Goal: Check status: Check status

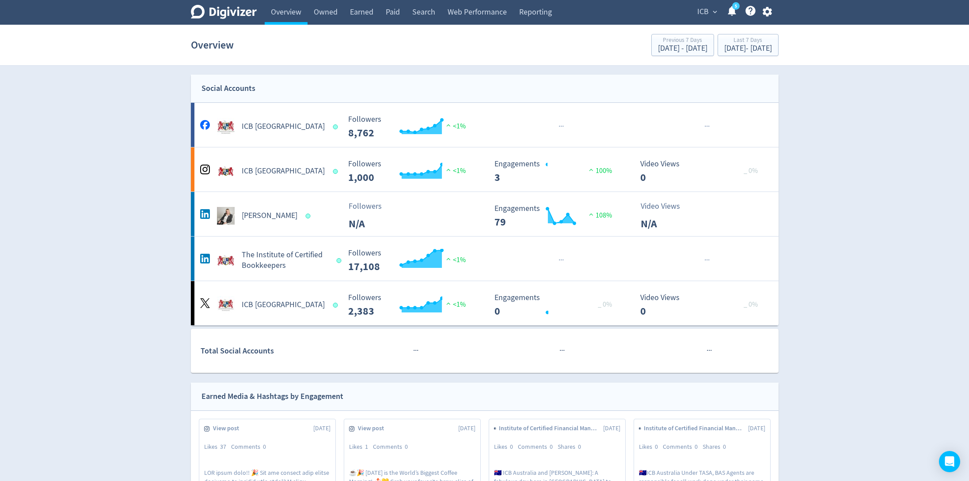
click at [695, 12] on button "ICB expand_more" at bounding box center [706, 12] width 25 height 14
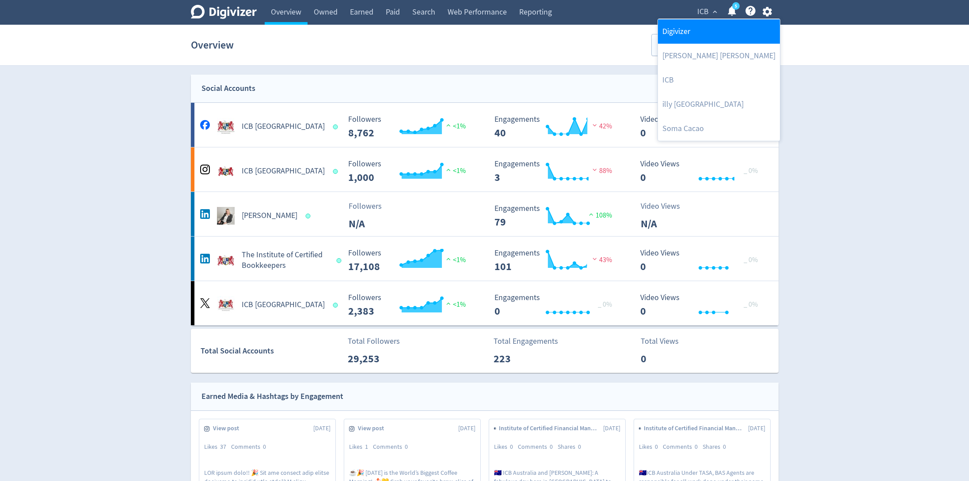
click at [687, 28] on link "Digivizer" at bounding box center [719, 31] width 122 height 24
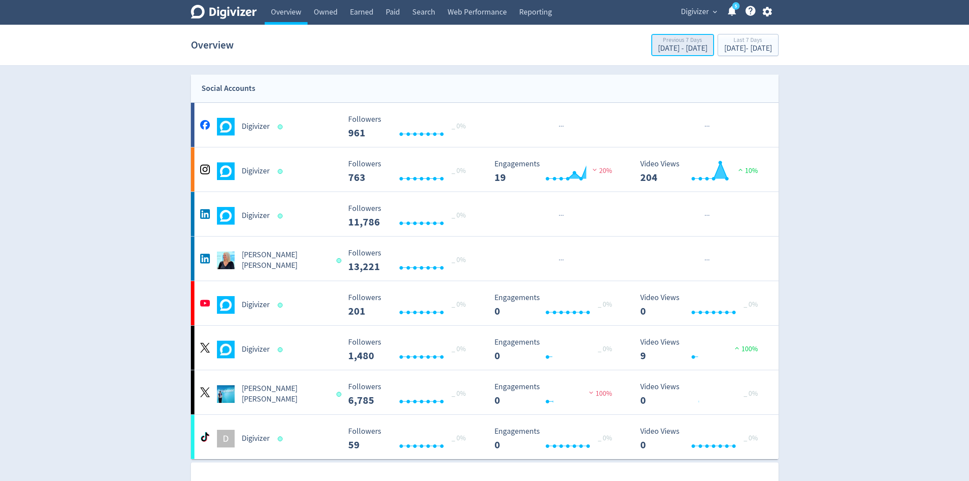
click at [658, 45] on div "[DATE] - [DATE]" at bounding box center [682, 49] width 49 height 8
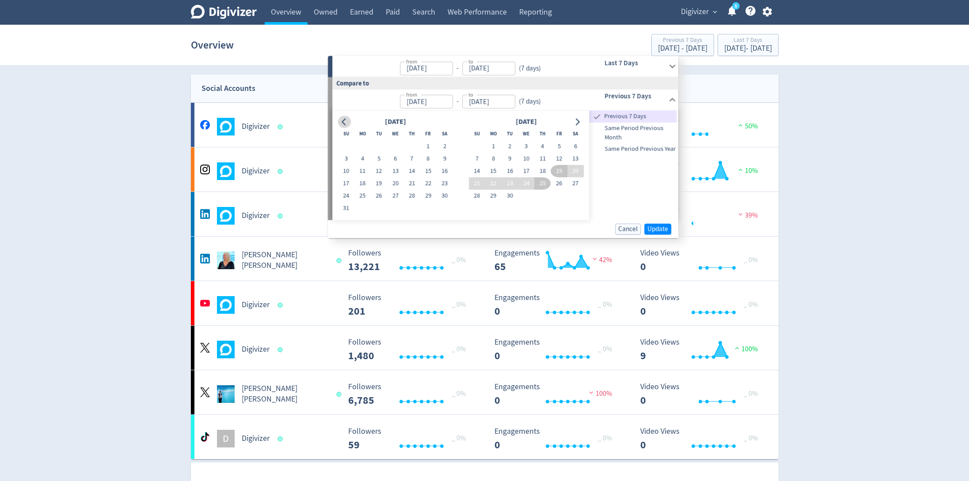
click at [342, 124] on icon "Go to previous month" at bounding box center [344, 121] width 7 height 7
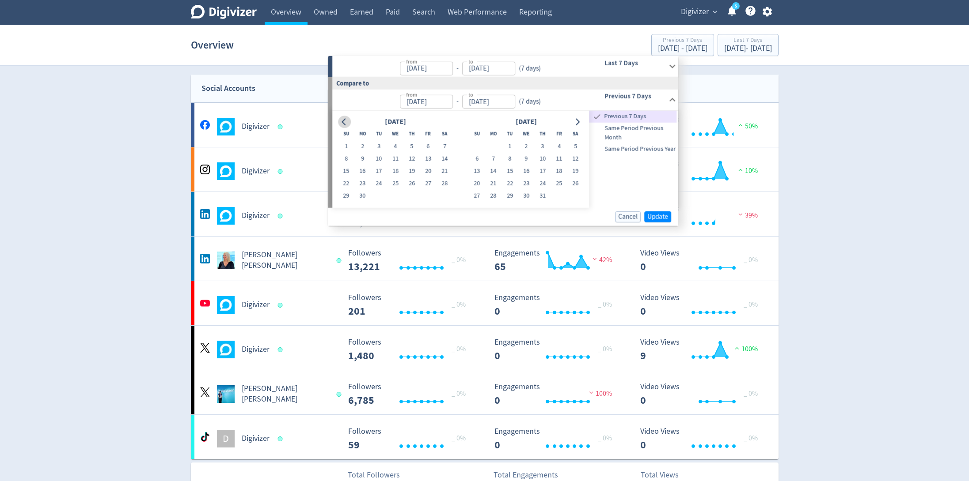
click at [342, 124] on icon "Go to previous month" at bounding box center [344, 121] width 7 height 7
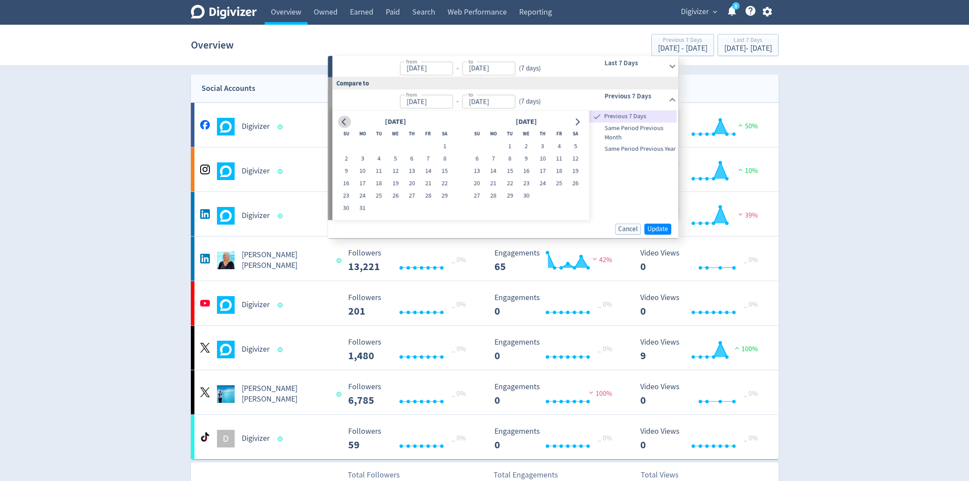
click at [342, 124] on icon "Go to previous month" at bounding box center [344, 121] width 7 height 7
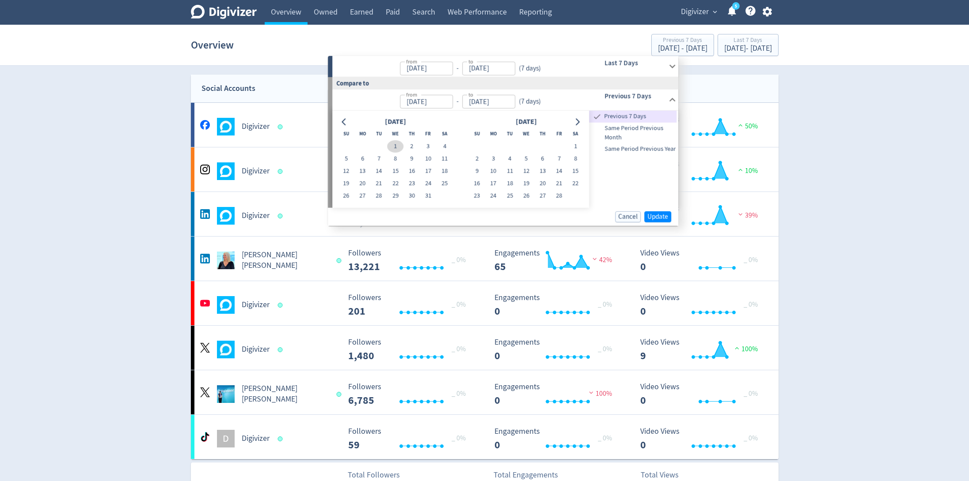
click at [395, 144] on button "1" at bounding box center [395, 146] width 16 height 12
type input "[DATE]"
click at [578, 119] on icon "Go to next month" at bounding box center [577, 121] width 4 height 7
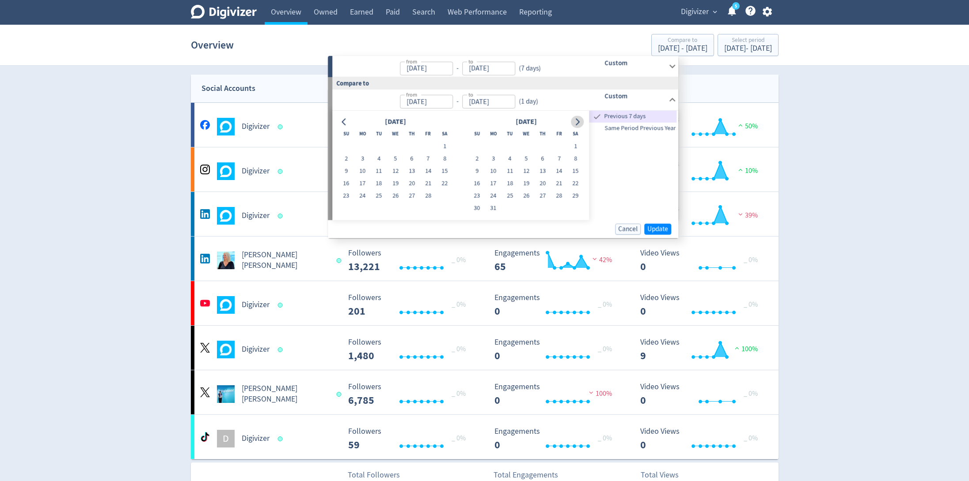
click at [578, 119] on icon "Go to next month" at bounding box center [577, 121] width 4 height 7
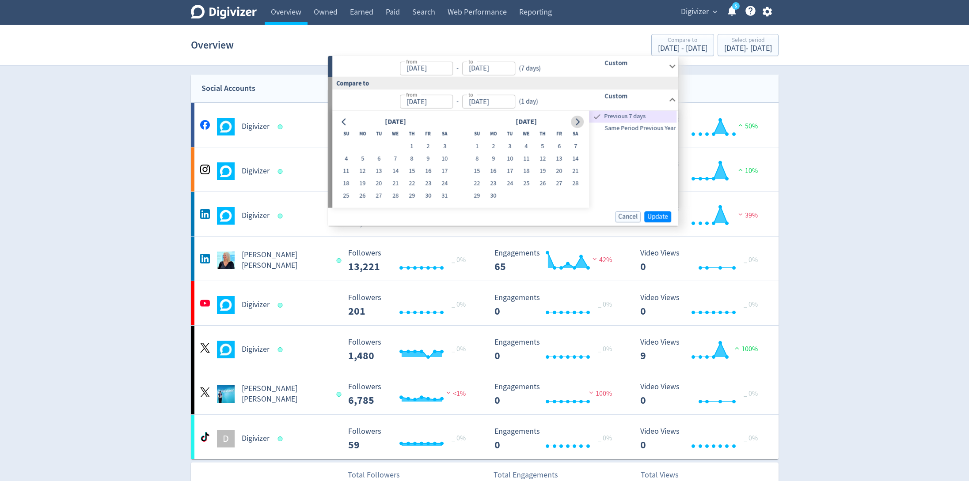
click at [578, 119] on icon "Go to next month" at bounding box center [577, 121] width 4 height 7
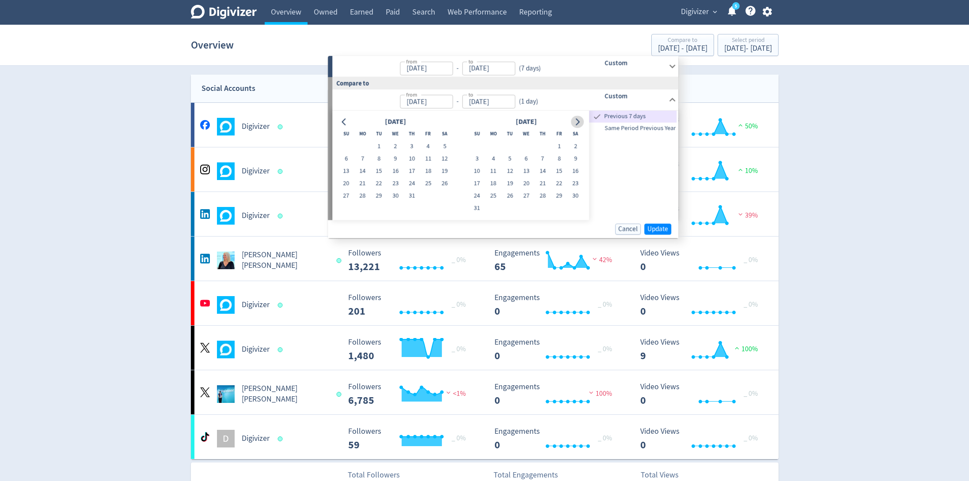
click at [578, 119] on icon "Go to next month" at bounding box center [577, 121] width 4 height 7
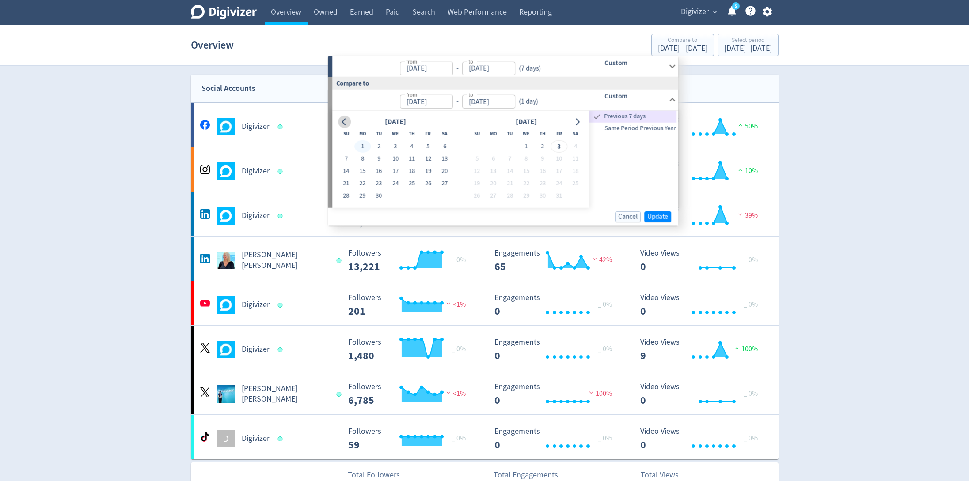
click at [344, 121] on icon "Go to previous month" at bounding box center [344, 121] width 7 height 7
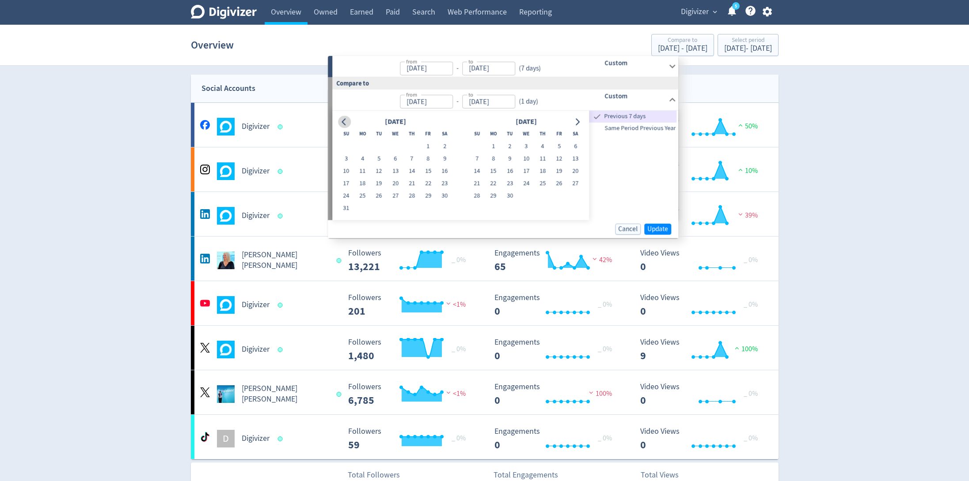
click at [344, 121] on icon "Go to previous month" at bounding box center [344, 121] width 7 height 7
click at [345, 121] on icon "Go to previous month" at bounding box center [344, 121] width 7 height 7
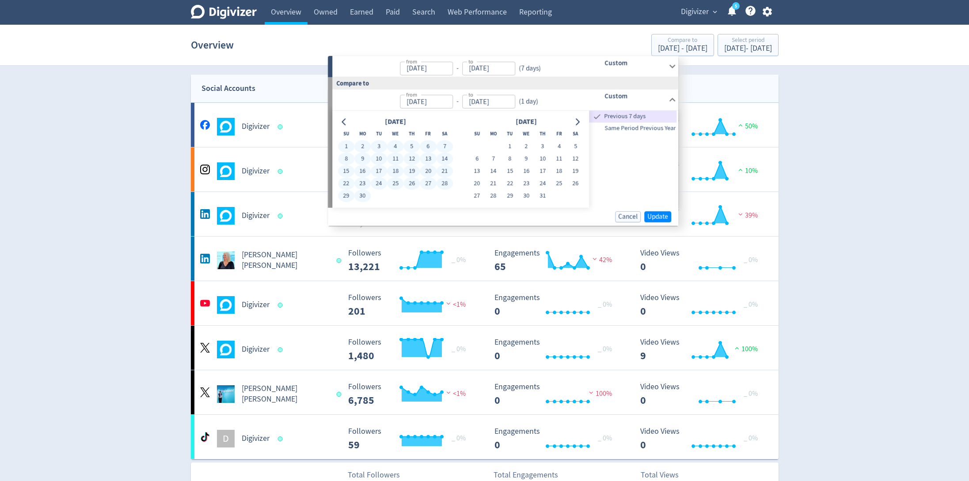
click at [363, 197] on button "30" at bounding box center [362, 196] width 16 height 12
type input "[DATE]"
click at [662, 213] on span "Update" at bounding box center [657, 216] width 21 height 7
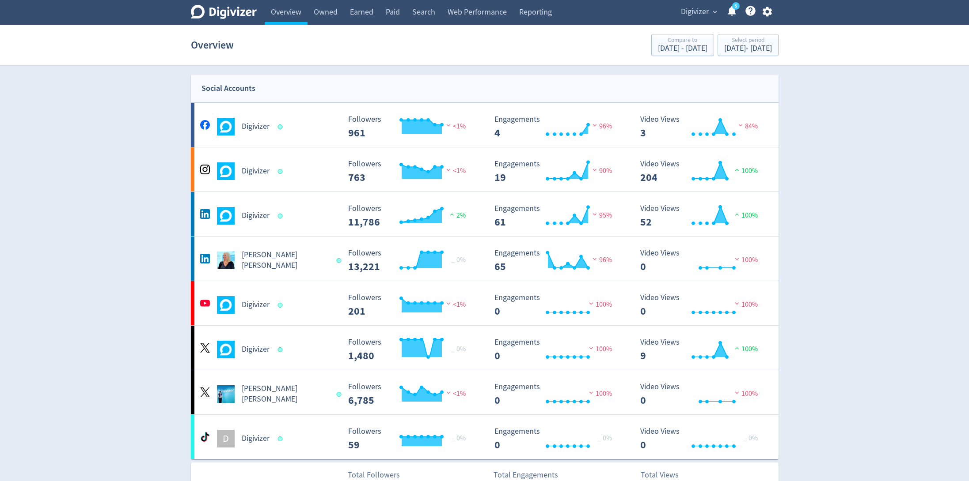
click at [691, 13] on span "Digivizer" at bounding box center [695, 12] width 28 height 14
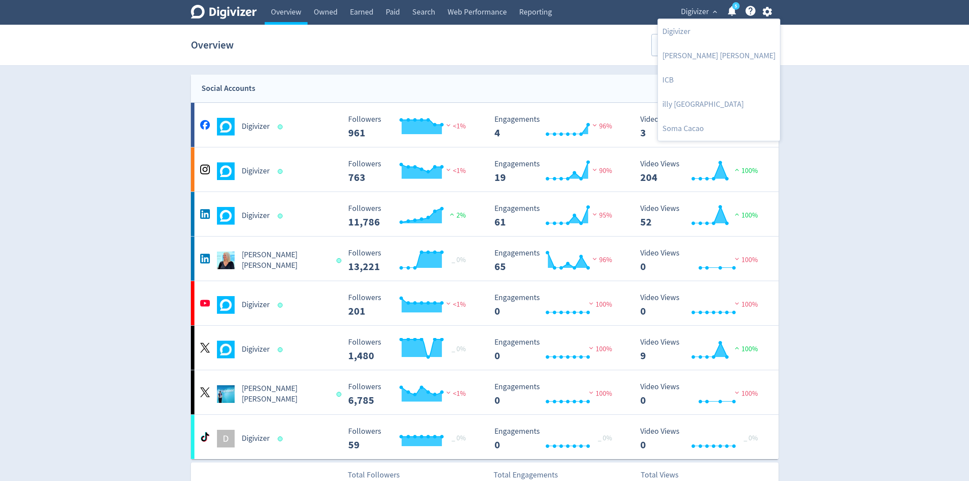
click at [789, 51] on div at bounding box center [484, 240] width 969 height 481
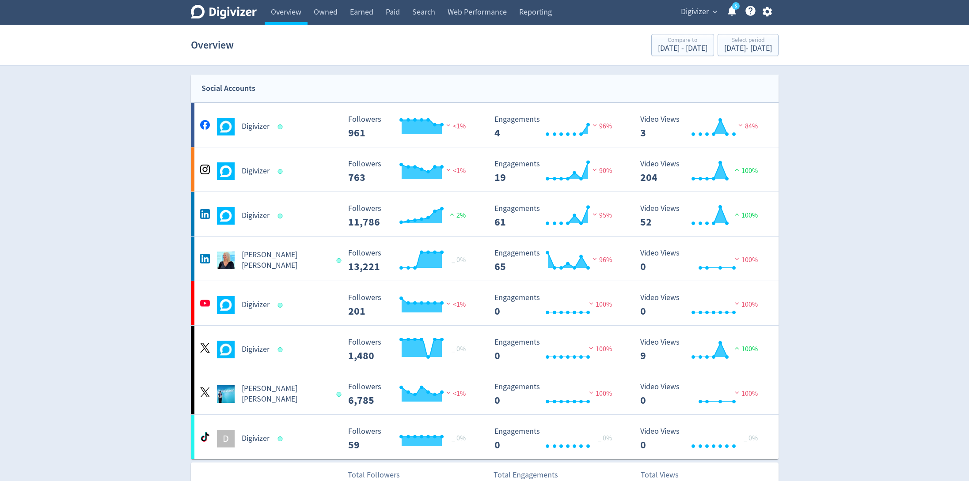
click at [728, 42] on div "Select period" at bounding box center [748, 41] width 48 height 8
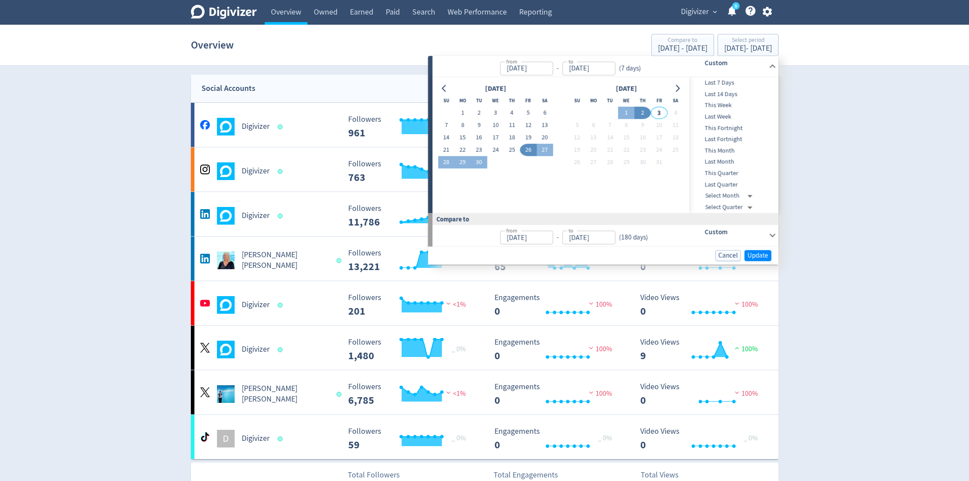
click at [730, 83] on span "Last 7 Days" at bounding box center [732, 83] width 87 height 10
type input "[DATE]"
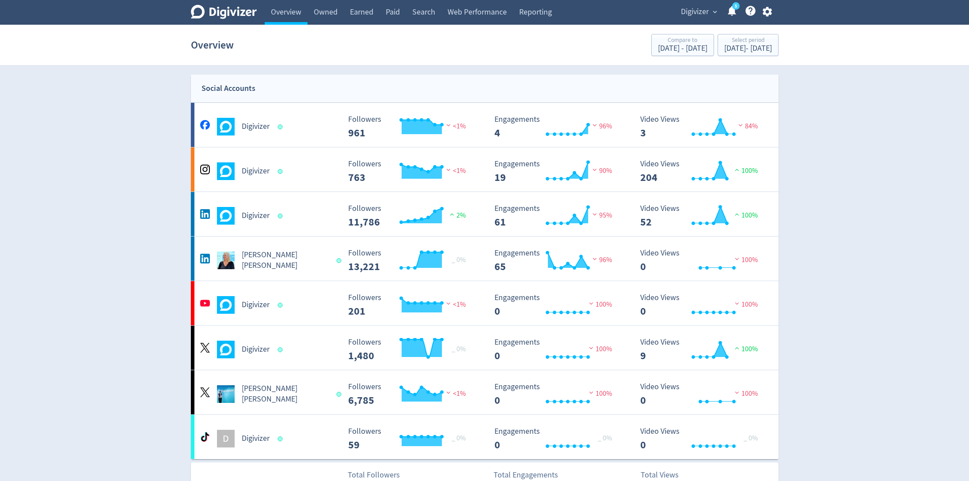
click at [754, 59] on section "Overview Compare to [DATE] - [DATE] Select period [DATE] - [DATE]" at bounding box center [484, 45] width 969 height 41
click at [741, 46] on div "[DATE] - [DATE]" at bounding box center [748, 49] width 48 height 8
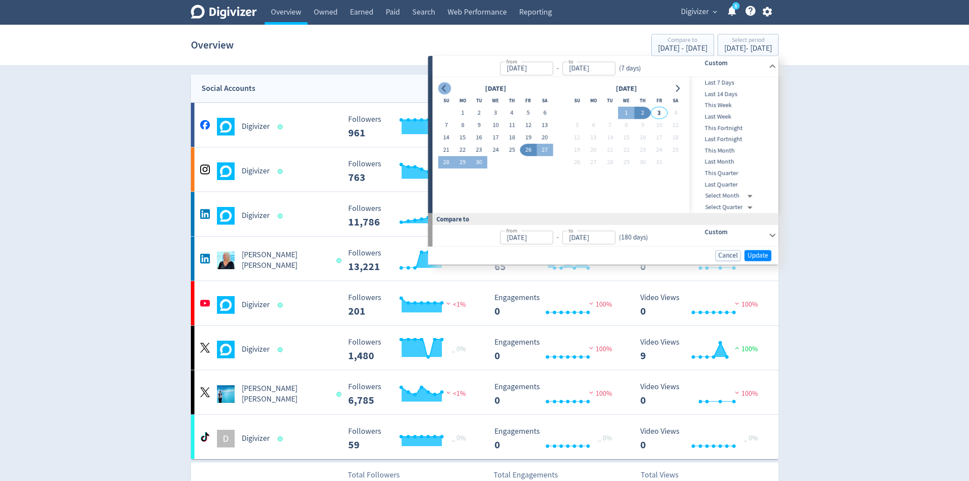
click at [445, 89] on icon "Go to previous month" at bounding box center [444, 88] width 7 height 7
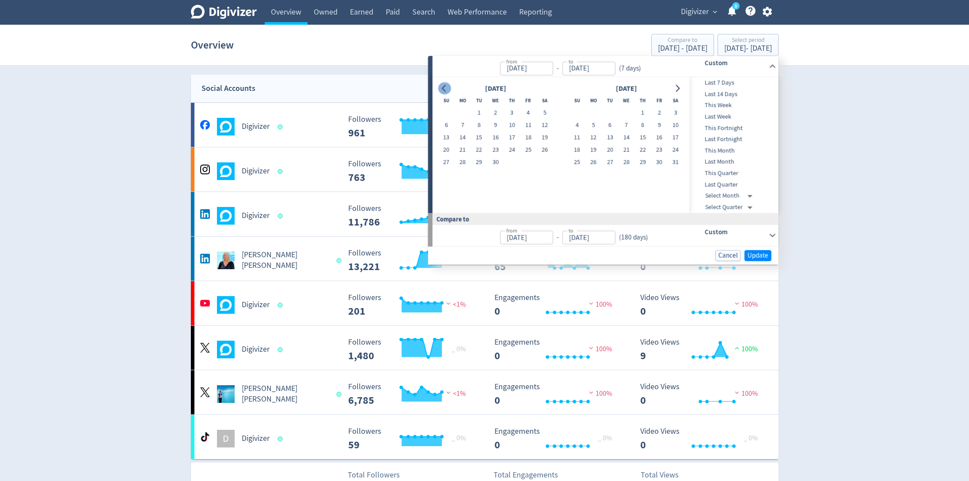
click at [445, 89] on icon "Go to previous month" at bounding box center [444, 88] width 7 height 7
click at [496, 110] on button "1" at bounding box center [495, 113] width 16 height 12
type input "[DATE]"
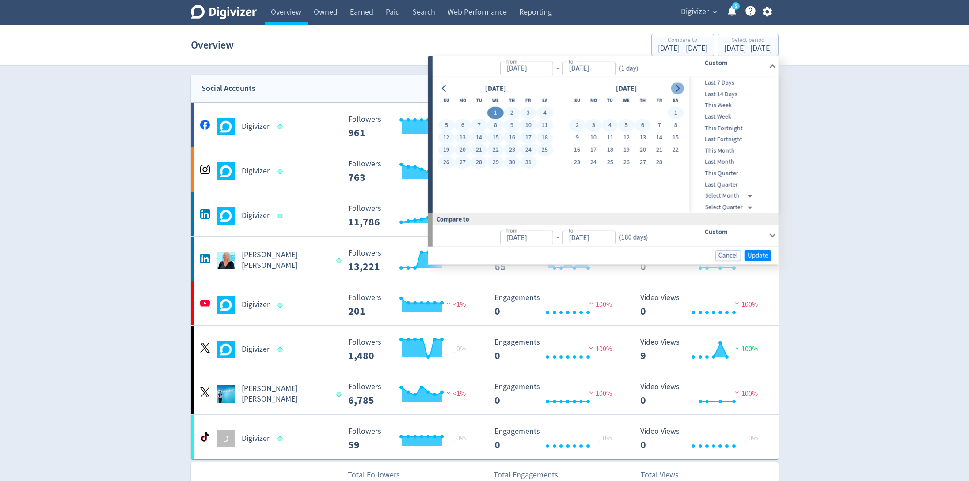
click at [678, 89] on icon "Go to next month" at bounding box center [678, 88] width 4 height 7
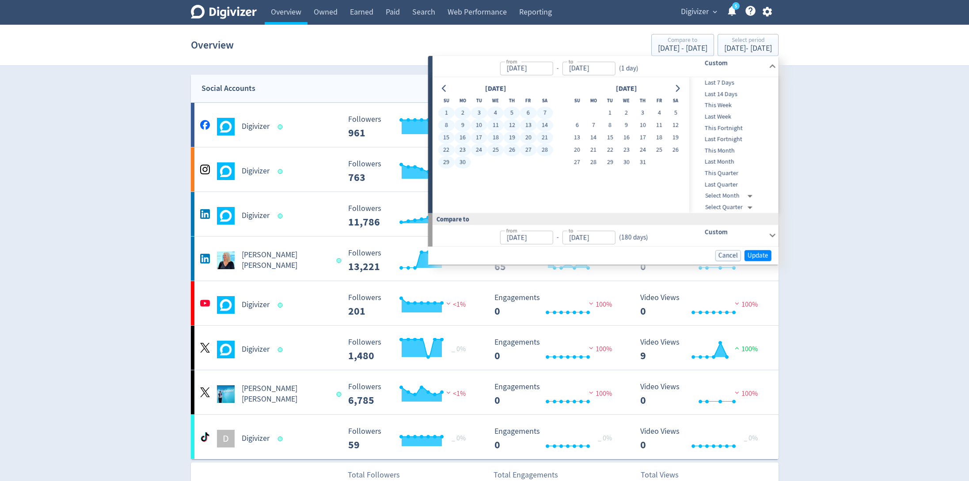
click at [462, 159] on button "30" at bounding box center [462, 162] width 16 height 12
type input "[DATE]"
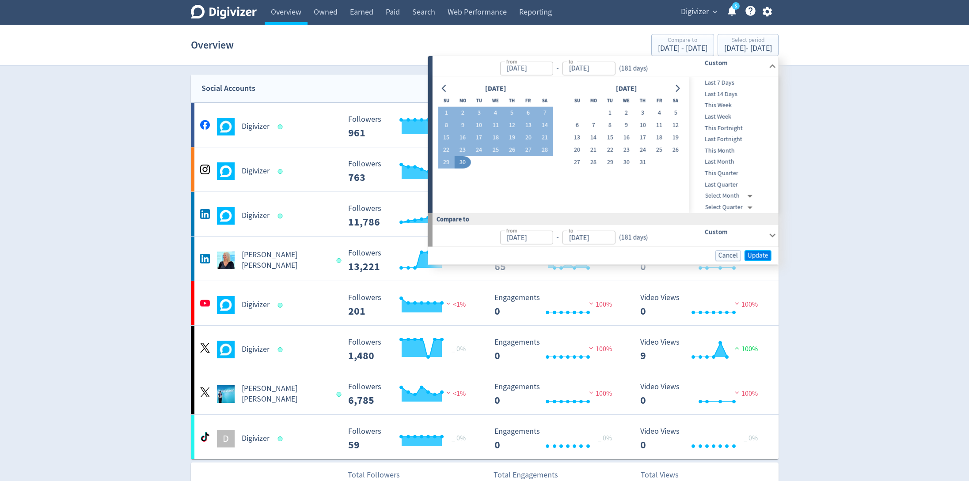
click at [755, 255] on span "Update" at bounding box center [757, 255] width 21 height 7
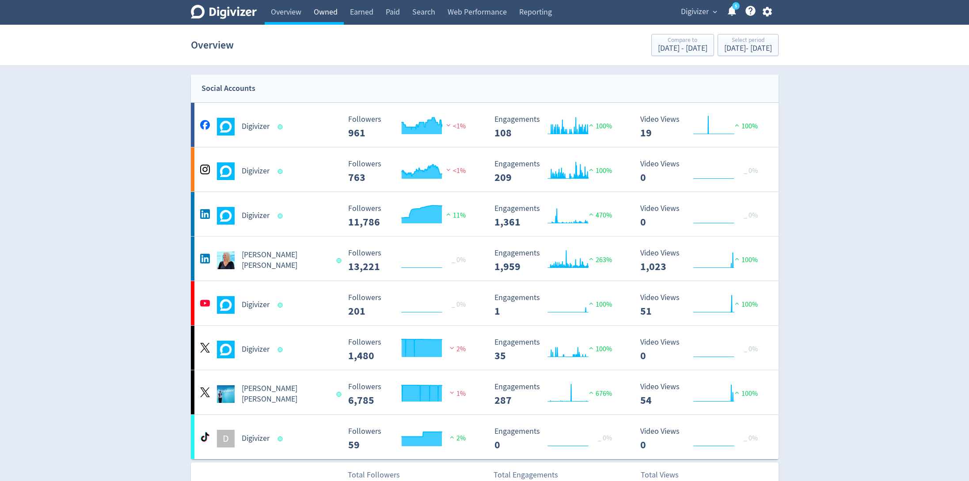
click at [325, 17] on link "Owned" at bounding box center [325, 12] width 36 height 25
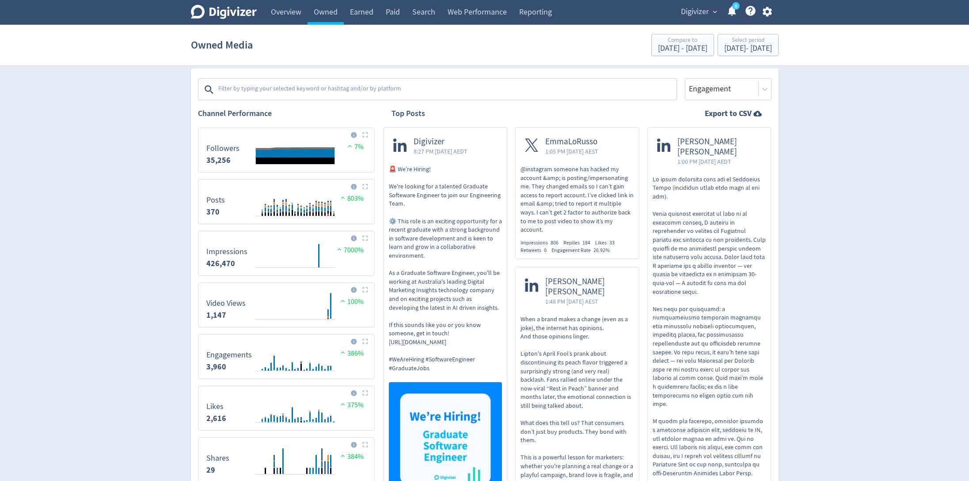
scroll to position [278, 0]
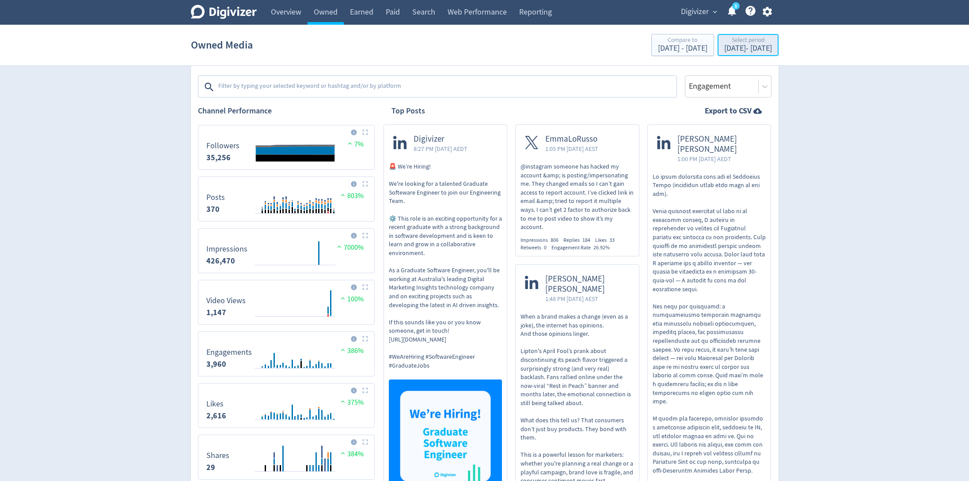
click at [724, 52] on div "[DATE] - [DATE]" at bounding box center [748, 49] width 48 height 8
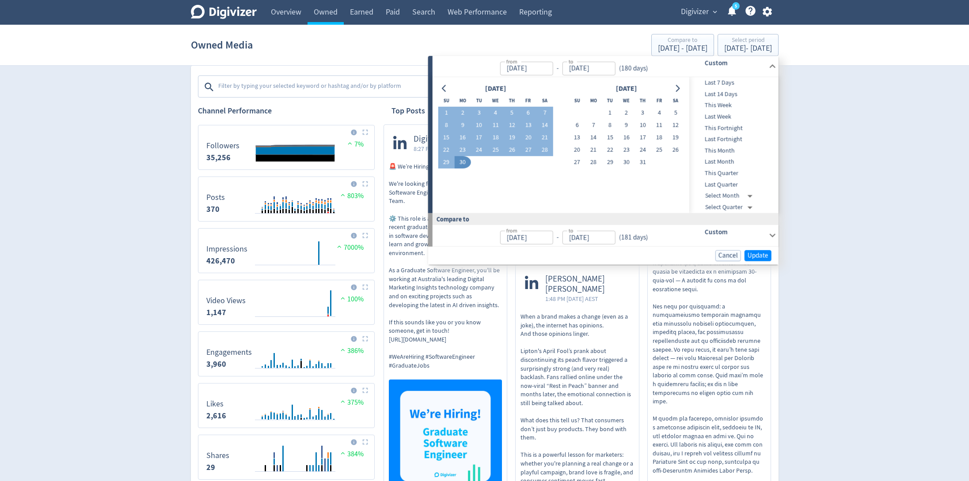
click at [607, 67] on input "[DATE]" at bounding box center [588, 68] width 53 height 14
type input "[DATE]"
click at [677, 93] on button "Go to next month" at bounding box center [677, 88] width 13 height 12
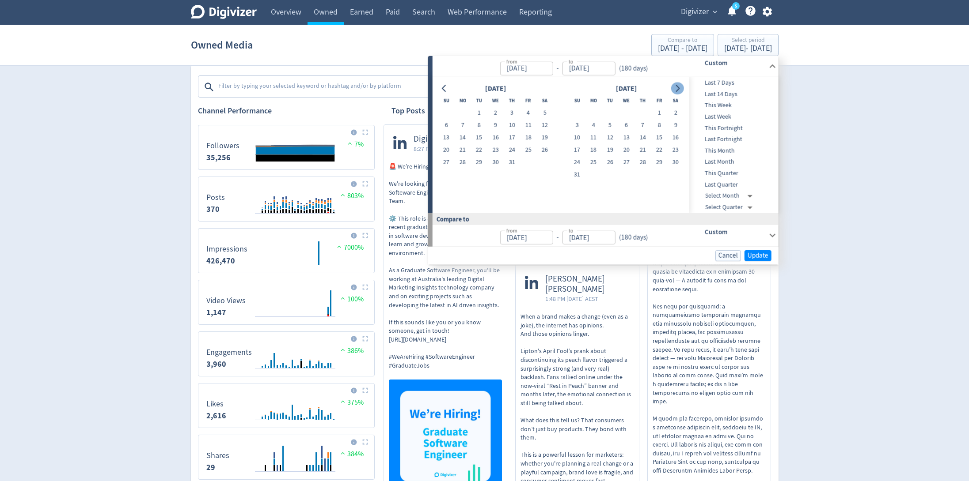
click at [677, 93] on button "Go to next month" at bounding box center [677, 88] width 13 height 12
click at [605, 166] on button "30" at bounding box center [610, 162] width 16 height 12
type input "[DATE]"
click at [524, 71] on input "[DATE]" at bounding box center [525, 68] width 53 height 14
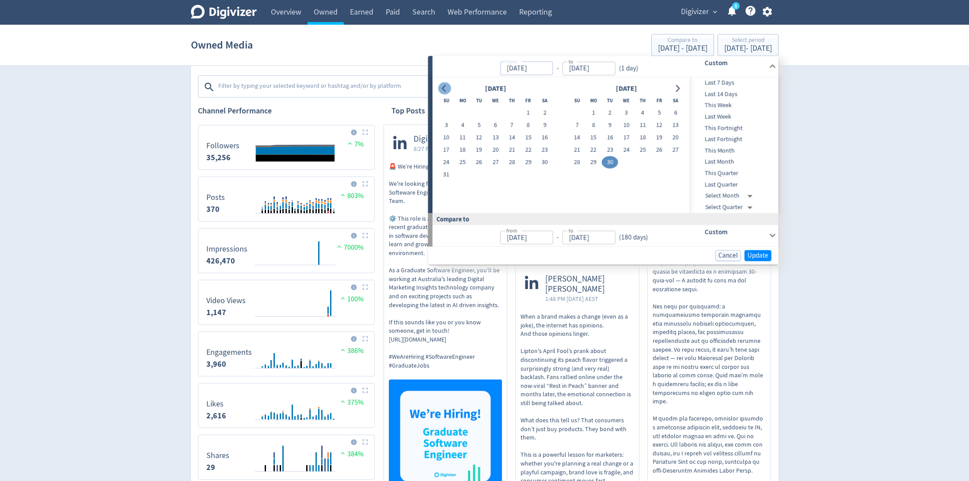
type input "[DATE]"
click at [450, 89] on button "Go to previous month" at bounding box center [444, 88] width 13 height 12
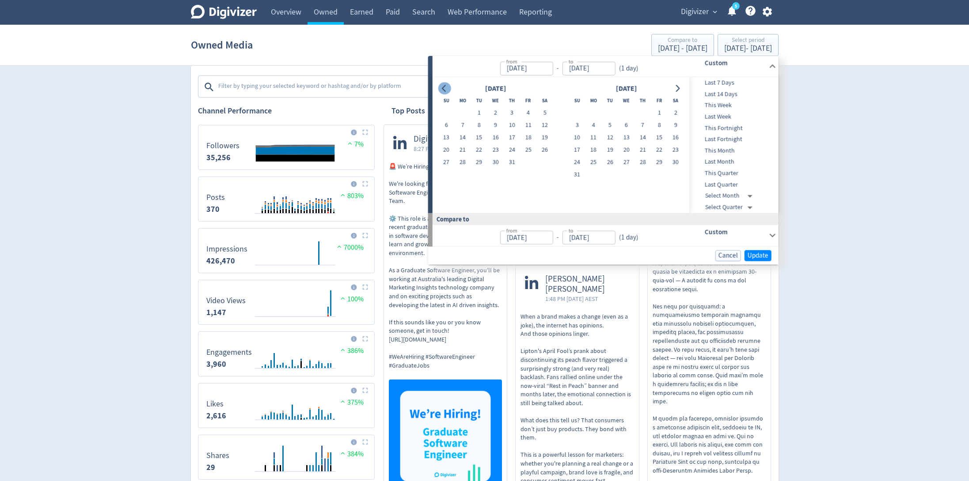
click at [450, 89] on button "Go to previous month" at bounding box center [444, 88] width 13 height 12
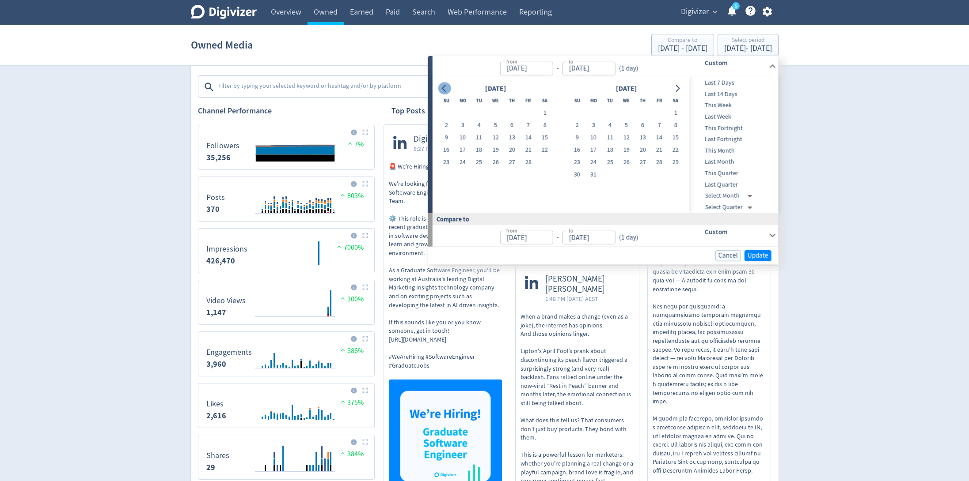
click at [450, 89] on button "Go to previous month" at bounding box center [444, 88] width 13 height 12
click at [496, 109] on button "1" at bounding box center [495, 113] width 16 height 12
type input "[DATE]"
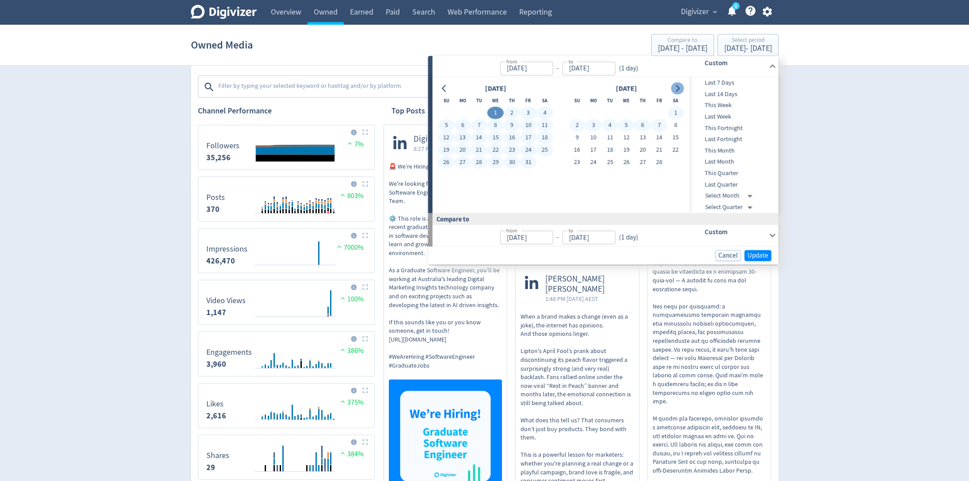
click at [676, 90] on icon "Go to next month" at bounding box center [677, 88] width 7 height 7
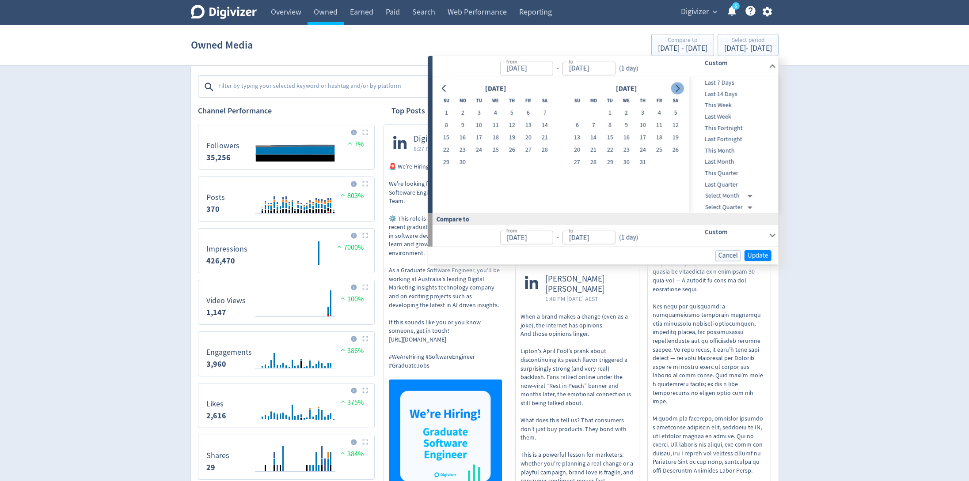
click at [676, 90] on icon "Go to next month" at bounding box center [677, 88] width 7 height 7
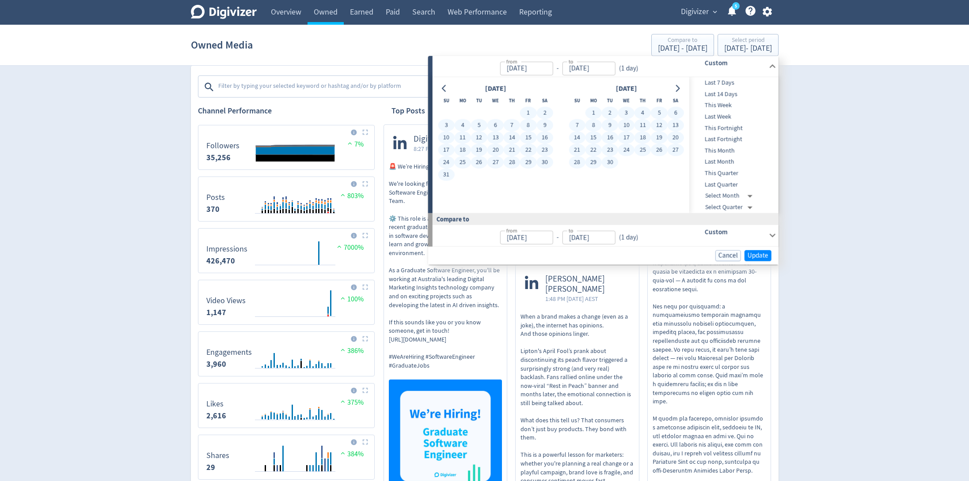
click at [610, 161] on button "30" at bounding box center [610, 162] width 16 height 12
type input "[DATE]"
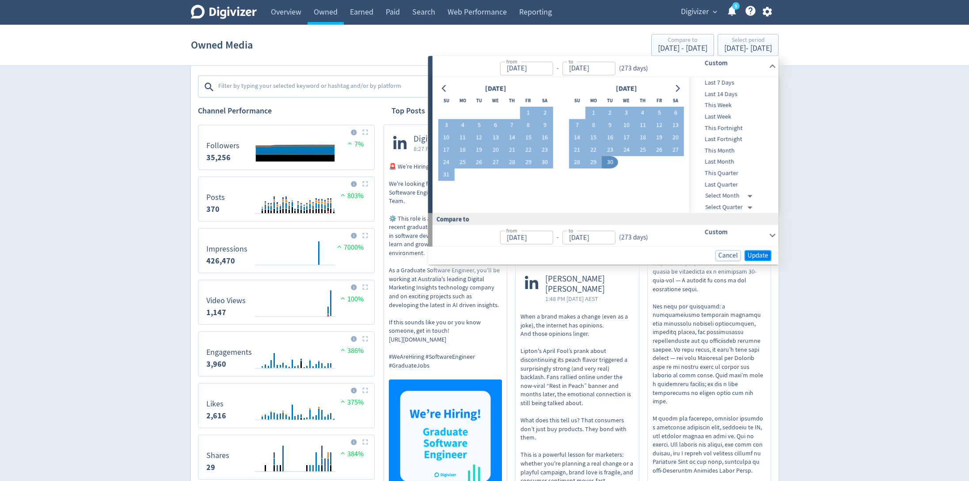
click at [762, 255] on span "Update" at bounding box center [757, 255] width 21 height 7
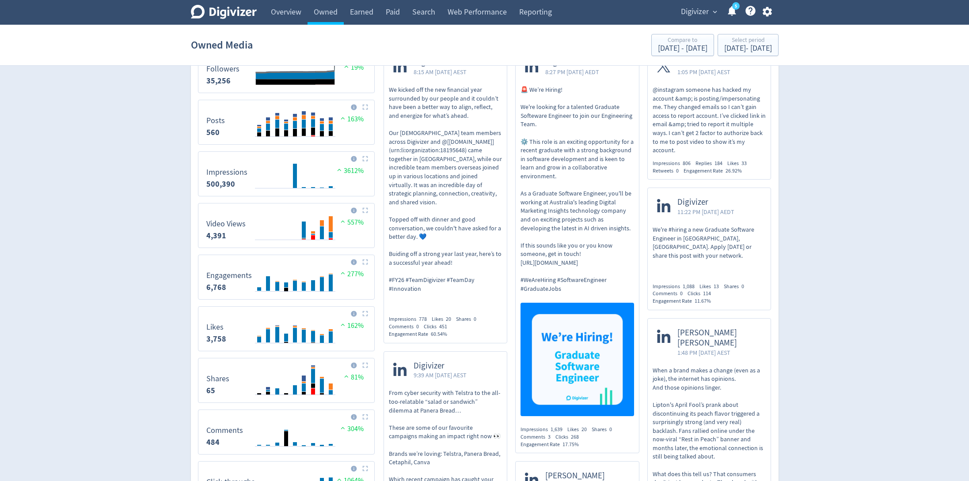
scroll to position [504, 0]
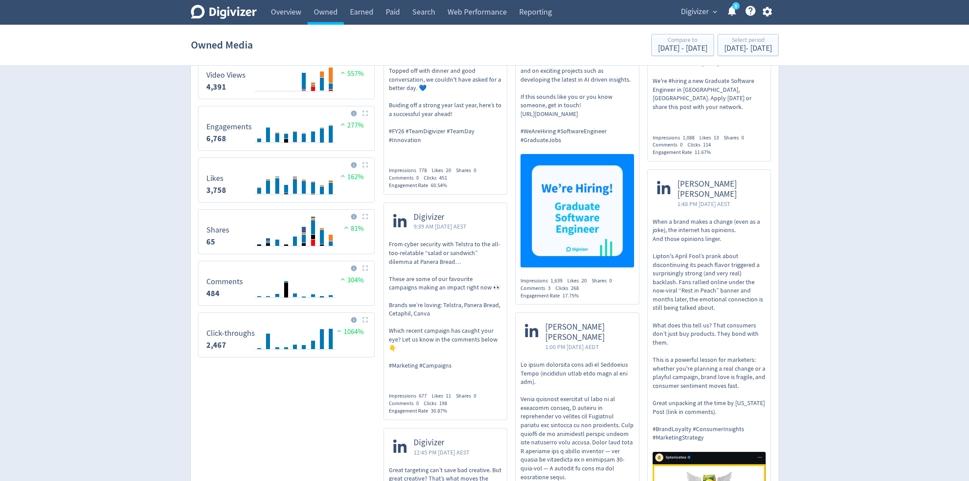
click at [687, 19] on div "Digivizer expand_more 5 Help Center - Searchable support on using Digivizer" at bounding box center [724, 12] width 107 height 25
click at [691, 16] on span "Digivizer" at bounding box center [695, 12] width 28 height 14
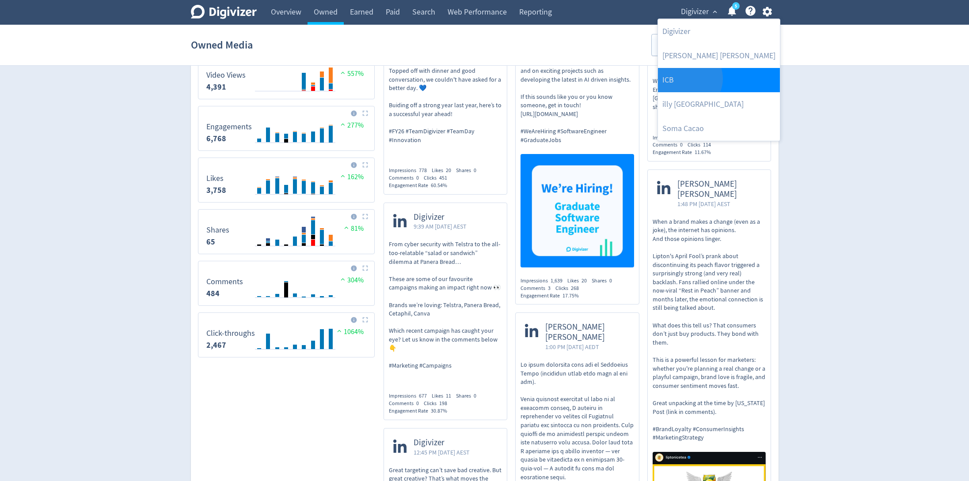
click at [688, 78] on link "ICB" at bounding box center [719, 80] width 122 height 24
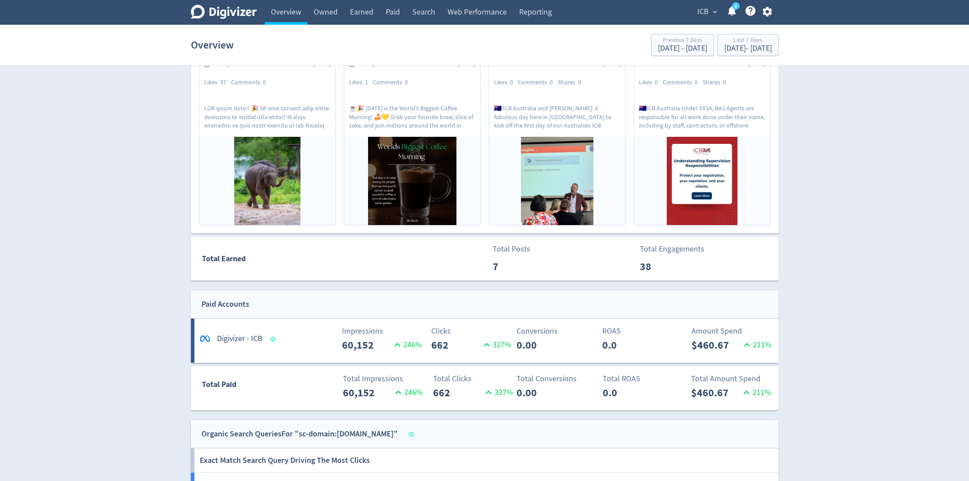
scroll to position [495, 0]
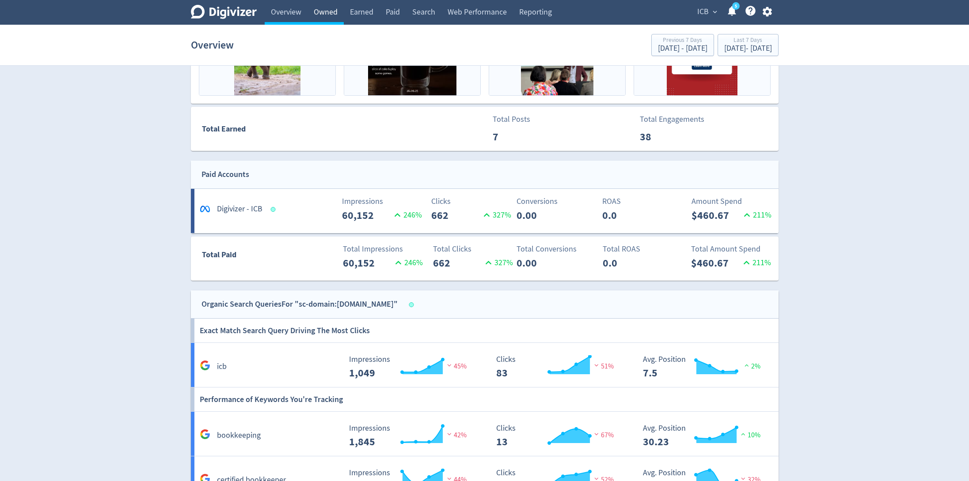
click at [328, 17] on link "Owned" at bounding box center [325, 12] width 36 height 25
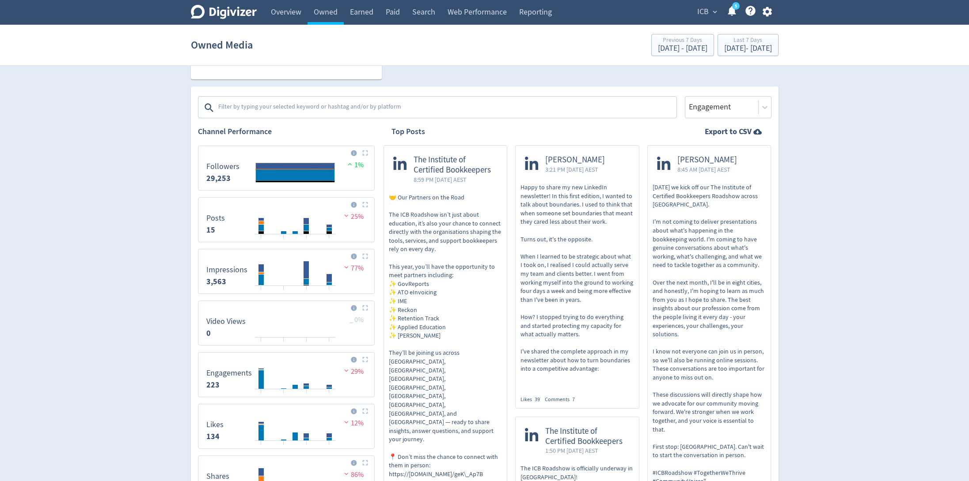
scroll to position [248, 0]
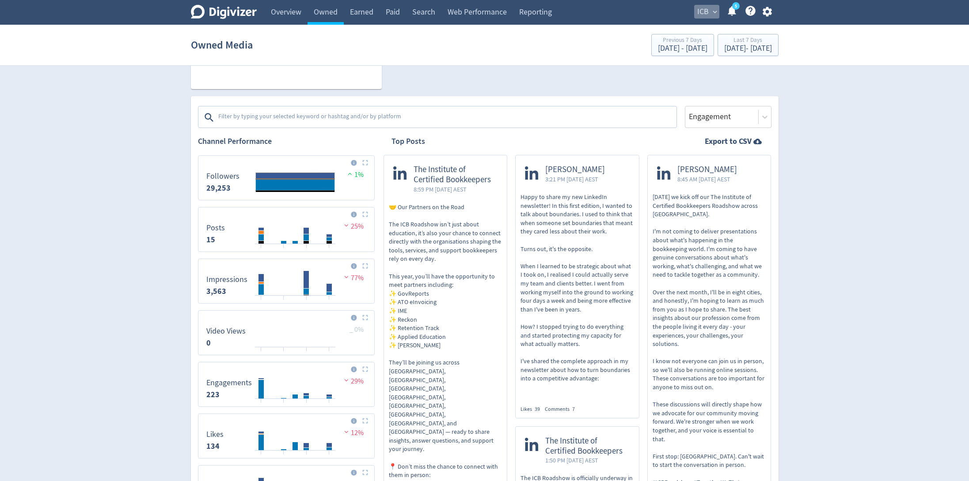
click at [709, 10] on button "ICB expand_more" at bounding box center [706, 12] width 25 height 14
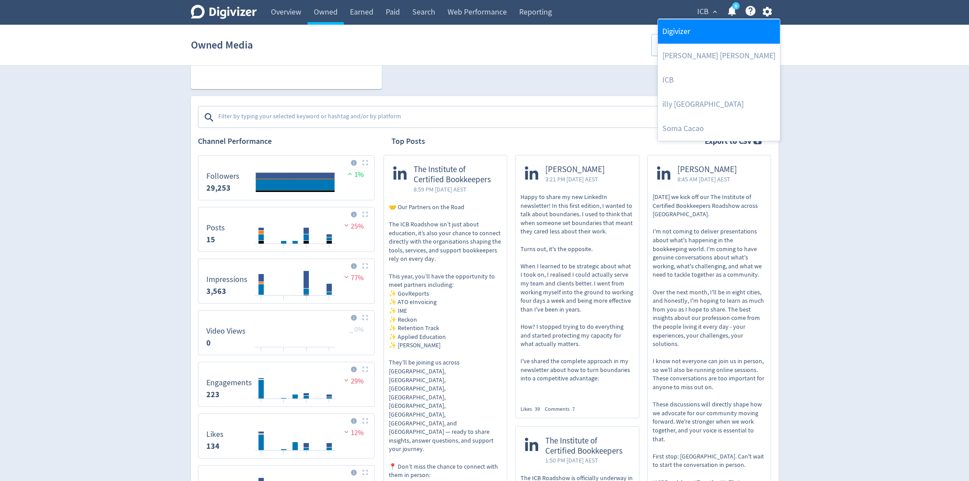
click at [689, 36] on link "Digivizer" at bounding box center [719, 31] width 122 height 24
